Goal: Information Seeking & Learning: Learn about a topic

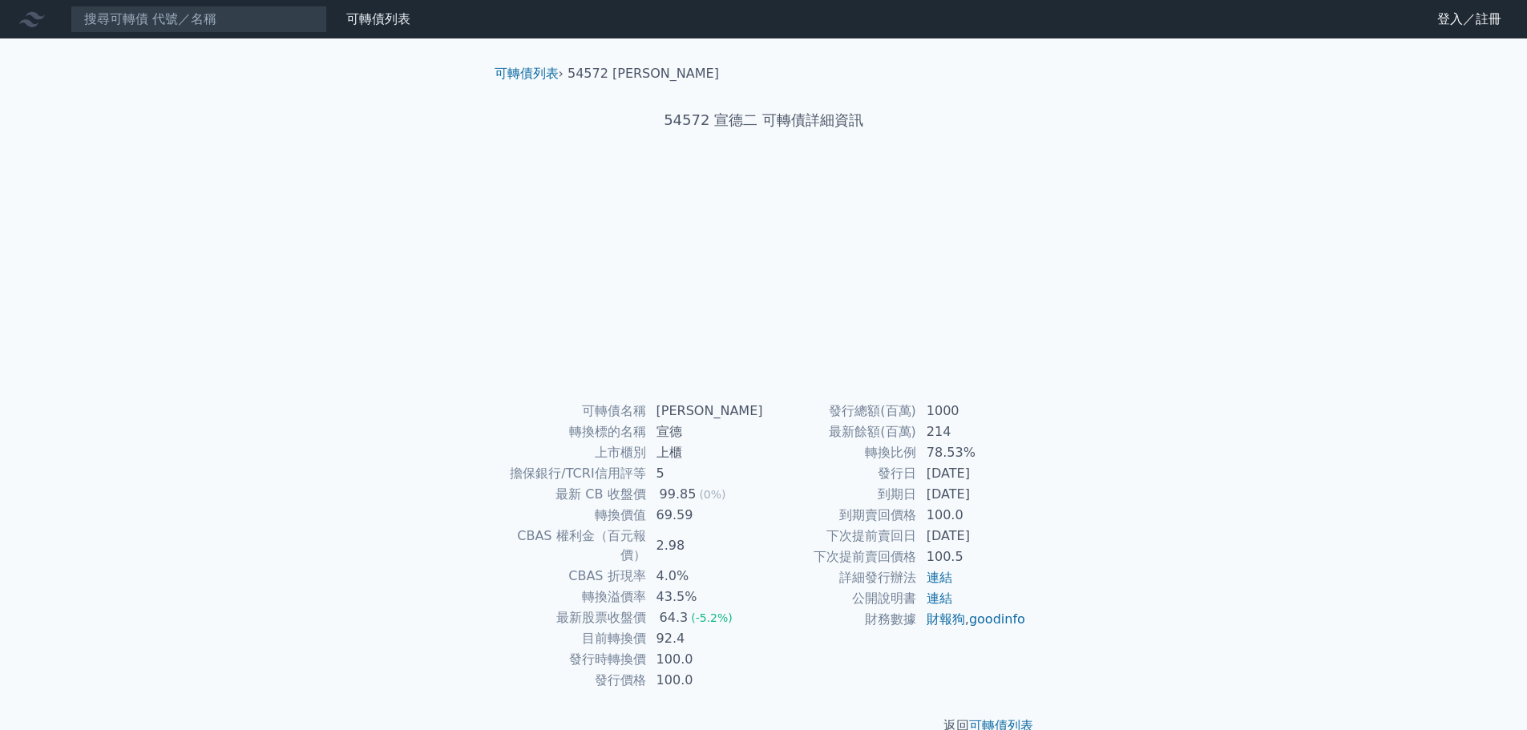
drag, startPoint x: 352, startPoint y: 293, endPoint x: 364, endPoint y: 280, distance: 18.2
click at [352, 293] on div "可轉債列表 財務數據 可轉債列表 財務數據 登入／註冊 登入／註冊 可轉債列表 › 54572 宣德二 54572 宣德二 可轉債詳細資訊 可轉債名稱 5" at bounding box center [763, 380] width 1527 height 761
click at [322, 346] on div "可轉債列表 財務數據 可轉債列表 財務數據 登入／註冊 登入／註冊 可轉債列表 › 54573 宣德三 54573 宣德三 可轉債詳細資訊 可轉債名稱 5" at bounding box center [763, 380] width 1527 height 761
click at [345, 278] on div "可轉債列表 財務數據 可轉債列表 財務數據 登入／註冊 登入／註冊 可轉債列表 › 54573 宣德三 54573 宣德三 可轉債詳細資訊 可轉債名稱 5" at bounding box center [763, 380] width 1527 height 761
click at [1140, 249] on div "可轉債列表 財務數據 可轉債列表 財務數據 登入／註冊 登入／註冊 可轉債列表 › 54573 宣德三 54573 宣德三 可轉債詳細資訊 可轉債名稱 5" at bounding box center [763, 380] width 1527 height 761
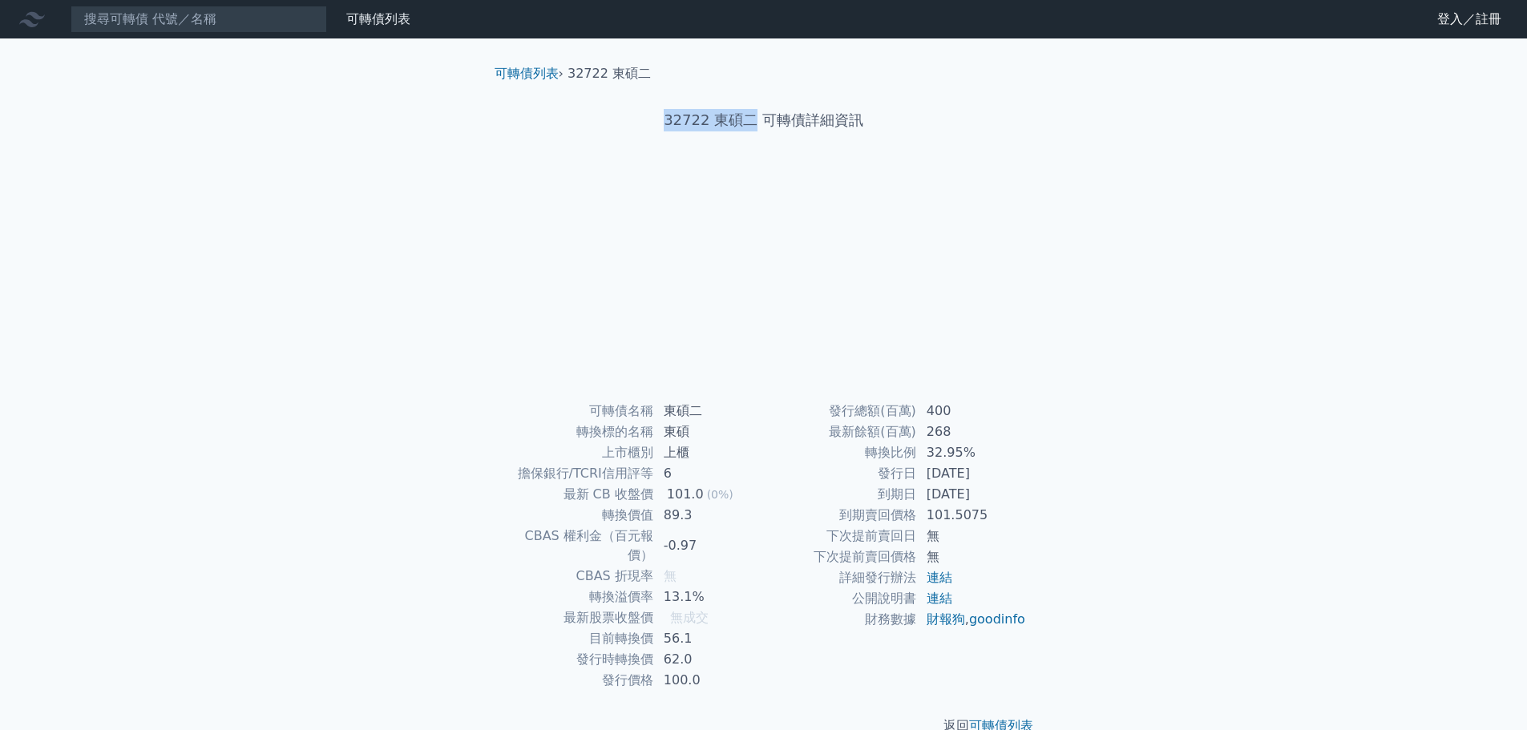
drag, startPoint x: 669, startPoint y: 119, endPoint x: 752, endPoint y: 117, distance: 82.6
click at [752, 117] on h1 "32722 東碩二 可轉債詳細資訊" at bounding box center [764, 120] width 564 height 22
copy h1 "32722 東碩二"
click at [991, 188] on div at bounding box center [763, 282] width 513 height 224
drag, startPoint x: 929, startPoint y: 451, endPoint x: 972, endPoint y: 455, distance: 43.5
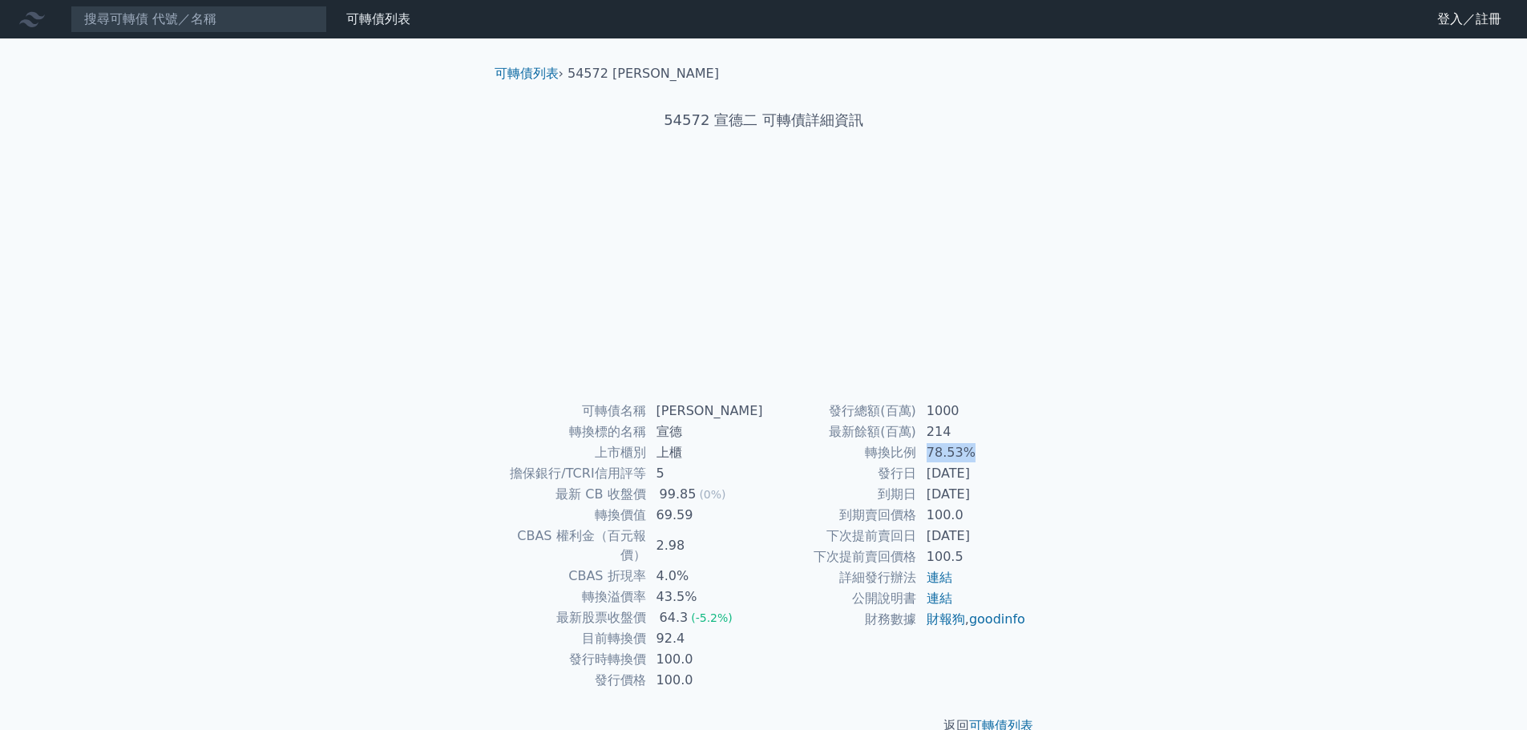
click at [972, 455] on td "78.53%" at bounding box center [972, 452] width 110 height 21
copy td "78.53%"
drag, startPoint x: 929, startPoint y: 495, endPoint x: 998, endPoint y: 495, distance: 68.9
click at [998, 495] on td "2024-03-10" at bounding box center [972, 494] width 110 height 21
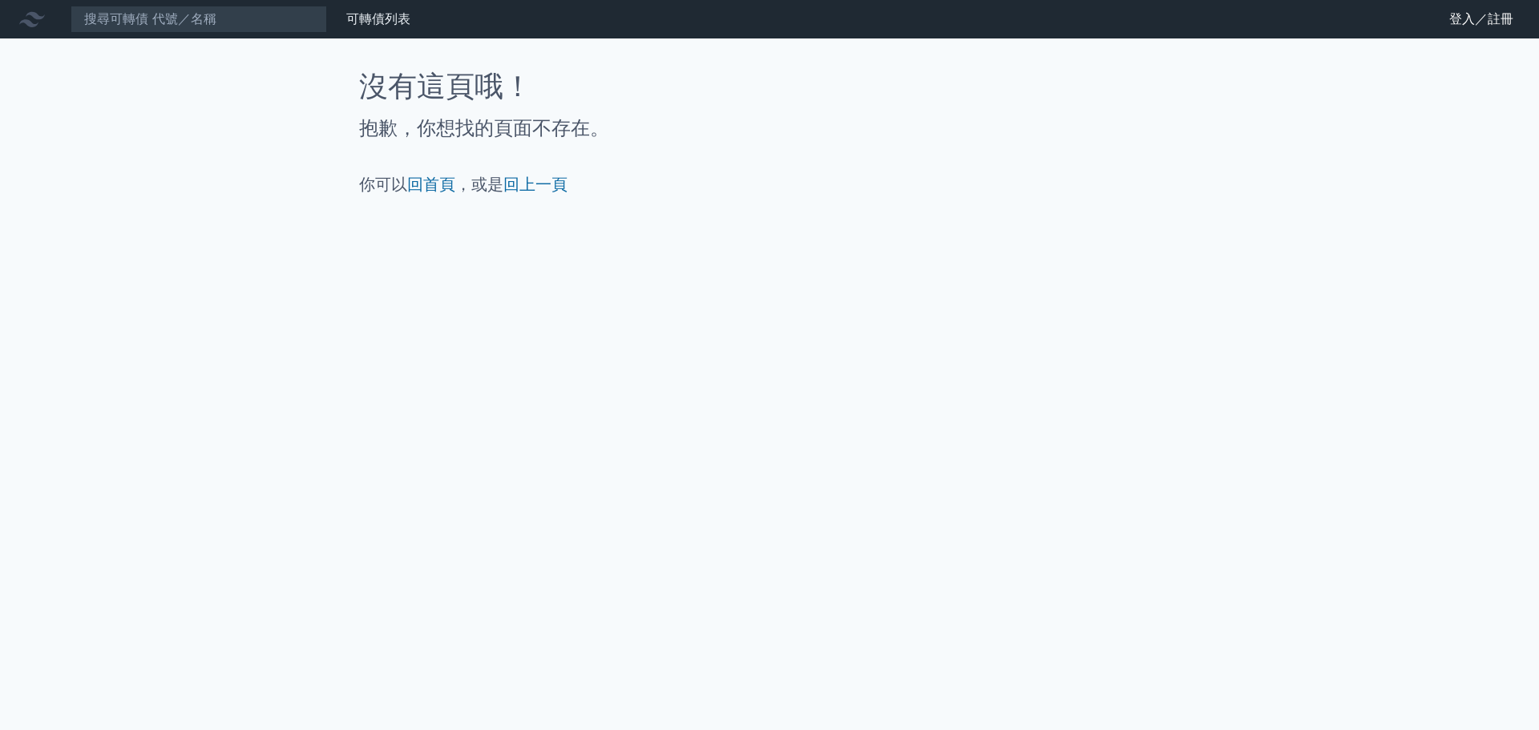
click at [902, 303] on div "可轉債列表 財務數據 可轉債列表 財務數據 登入／註冊 登入／註冊 沒有這頁哦！ 抱歉，你想找的頁面不存在。 你可以 回首頁 ，或是 回上一頁" at bounding box center [769, 365] width 1539 height 730
